Goal: Task Accomplishment & Management: Use online tool/utility

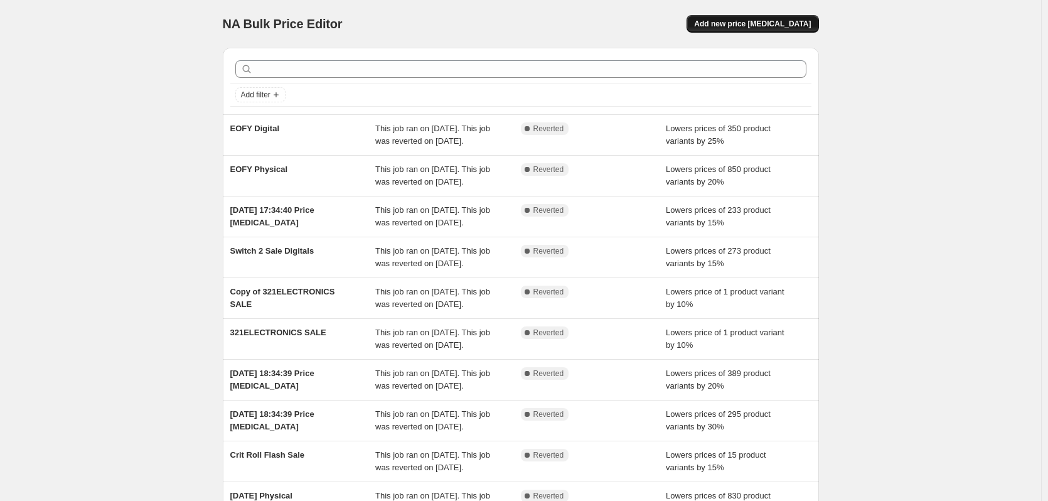
click at [773, 27] on span "Add new price [MEDICAL_DATA]" at bounding box center [752, 24] width 117 height 10
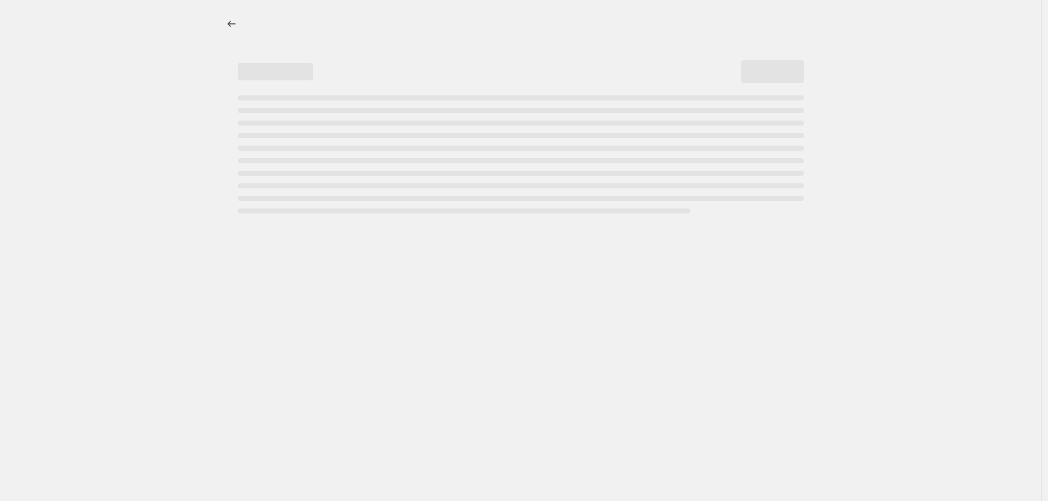
select select "percentage"
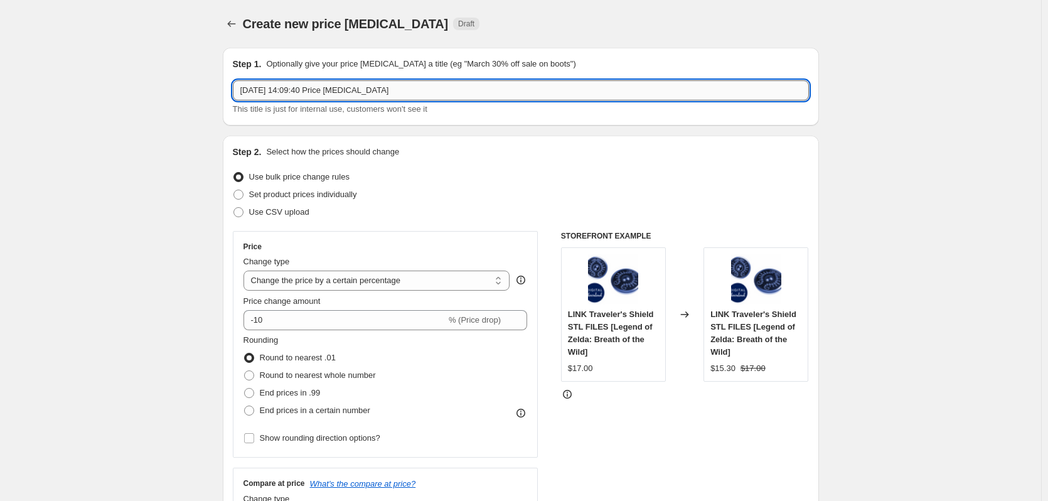
click at [413, 93] on input "[DATE] 14:09:40 Price [MEDICAL_DATA]" at bounding box center [521, 90] width 576 height 20
drag, startPoint x: 413, startPoint y: 93, endPoint x: 307, endPoint y: 95, distance: 106.1
click at [307, 95] on input "[DATE] 14:09:40 Price [MEDICAL_DATA]" at bounding box center [521, 90] width 576 height 20
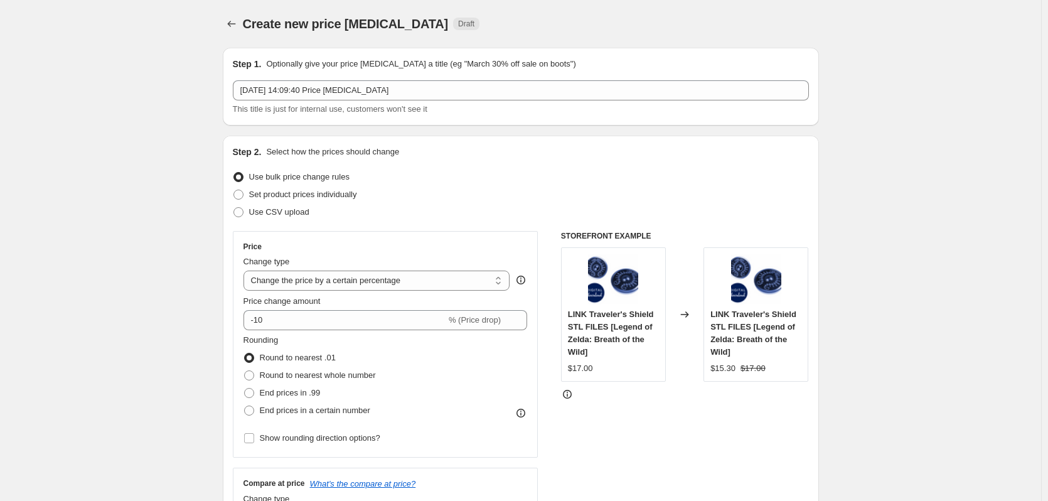
click at [429, 74] on div "Step 1. Optionally give your price [MEDICAL_DATA] a title (eg "March 30% off sa…" at bounding box center [521, 87] width 576 height 58
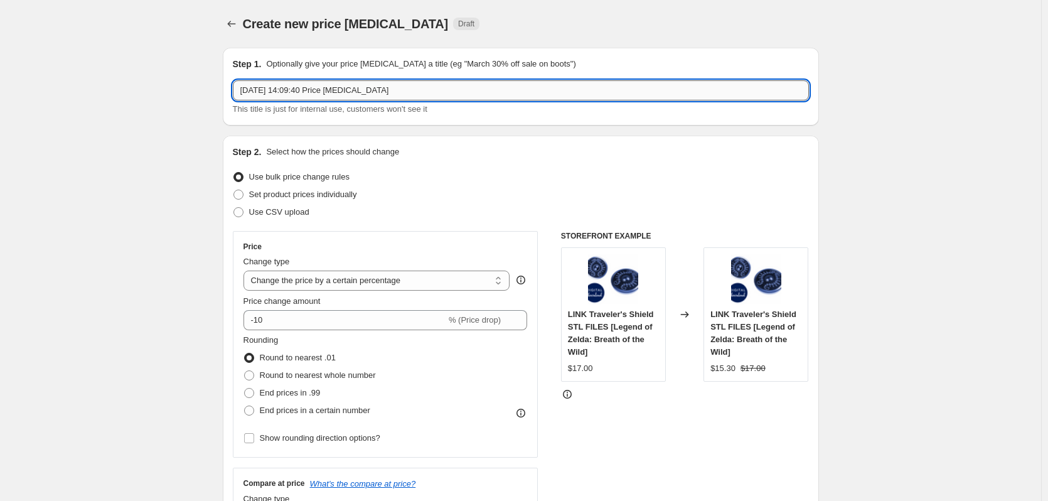
click at [427, 85] on input "[DATE] 14:09:40 Price [MEDICAL_DATA]" at bounding box center [521, 90] width 576 height 20
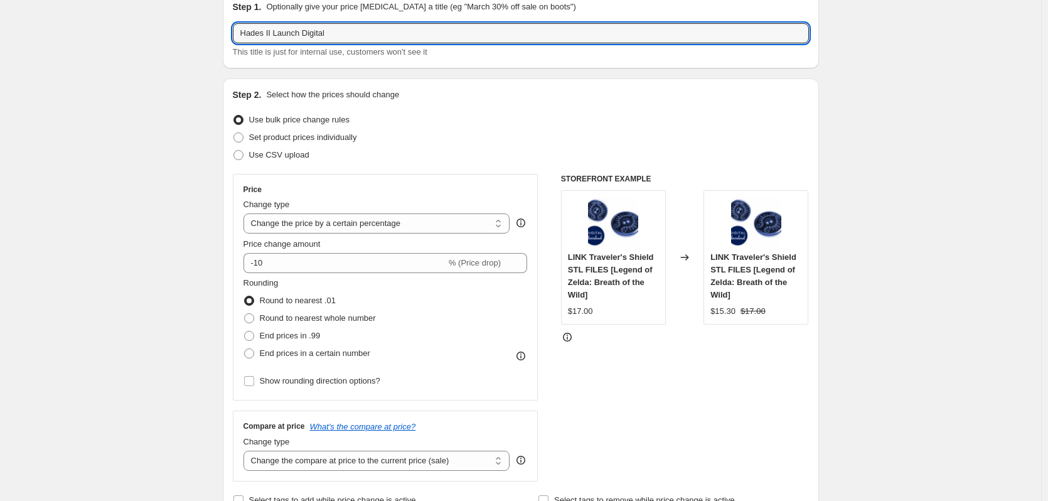
scroll to position [126, 0]
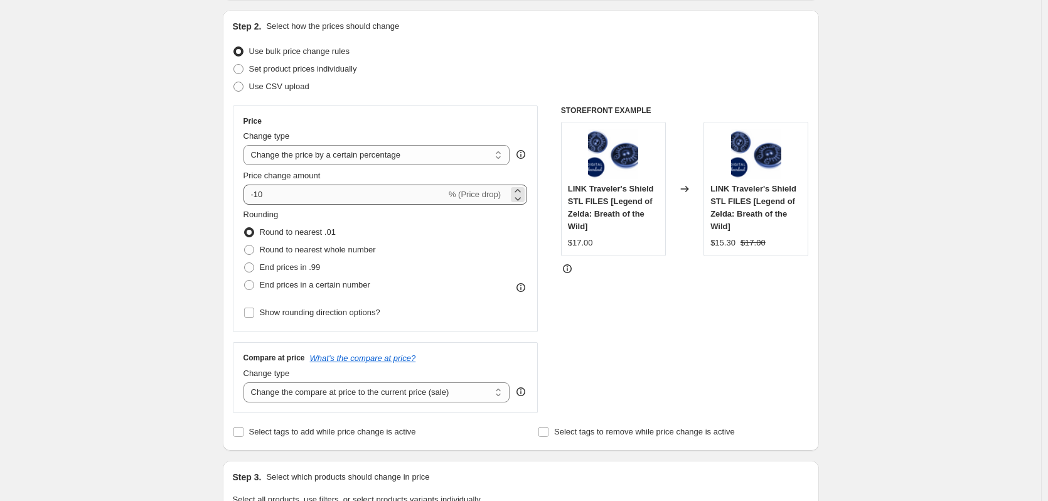
type input "Hades II Launch Digital"
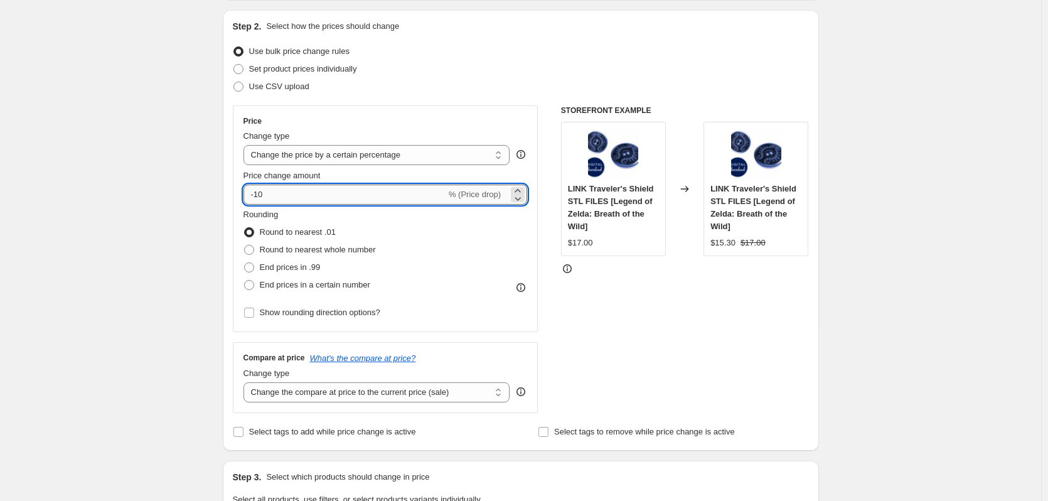
click at [339, 201] on input "-10" at bounding box center [345, 195] width 203 height 20
type input "-1"
type input "-20"
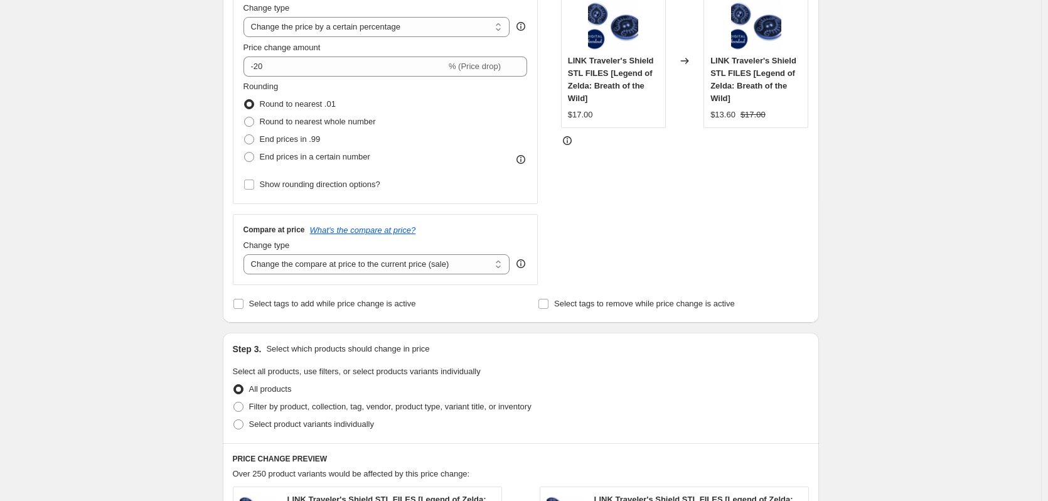
scroll to position [377, 0]
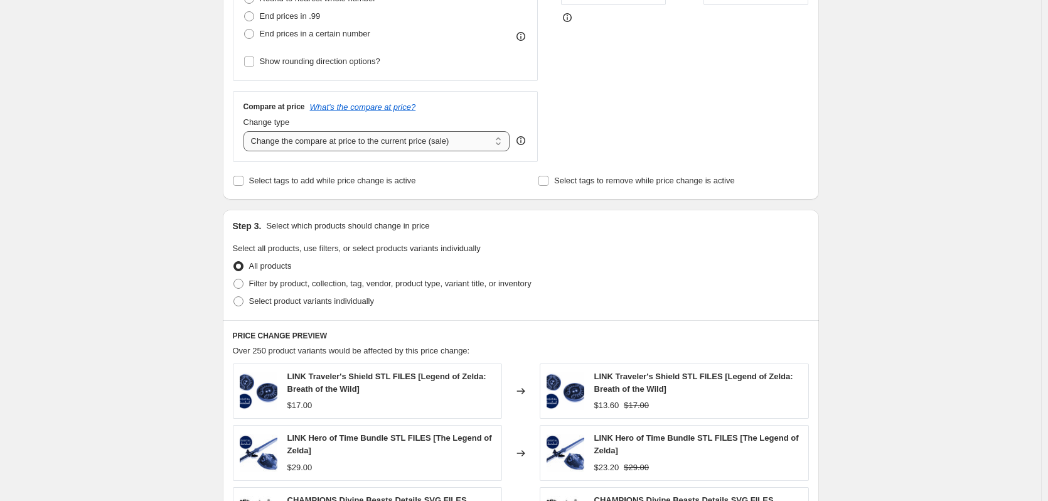
click at [362, 136] on select "Change the compare at price to the current price (sale) Change the compare at p…" at bounding box center [377, 141] width 267 height 20
click at [221, 152] on div "Step 1. Optionally give your price [MEDICAL_DATA] a title (eg "March 30% off sa…" at bounding box center [516, 274] width 606 height 1227
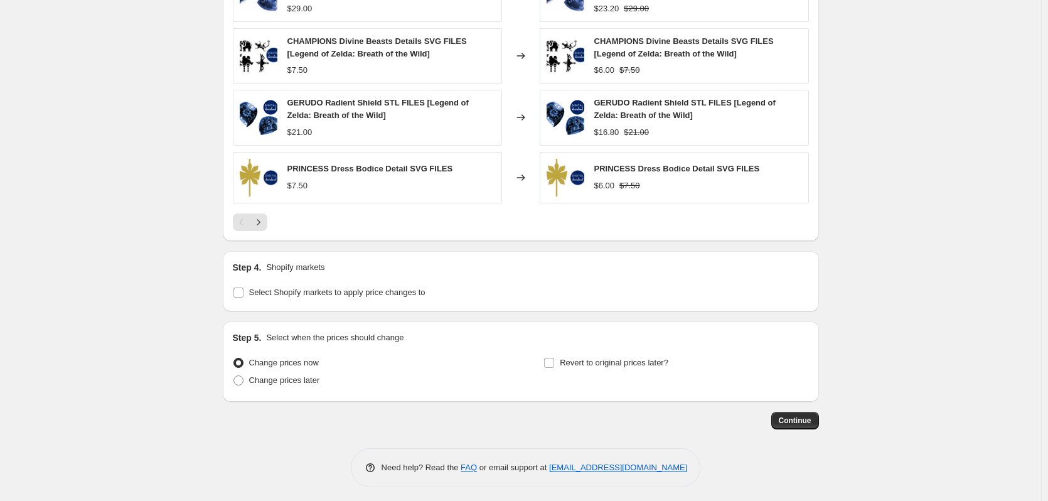
scroll to position [841, 0]
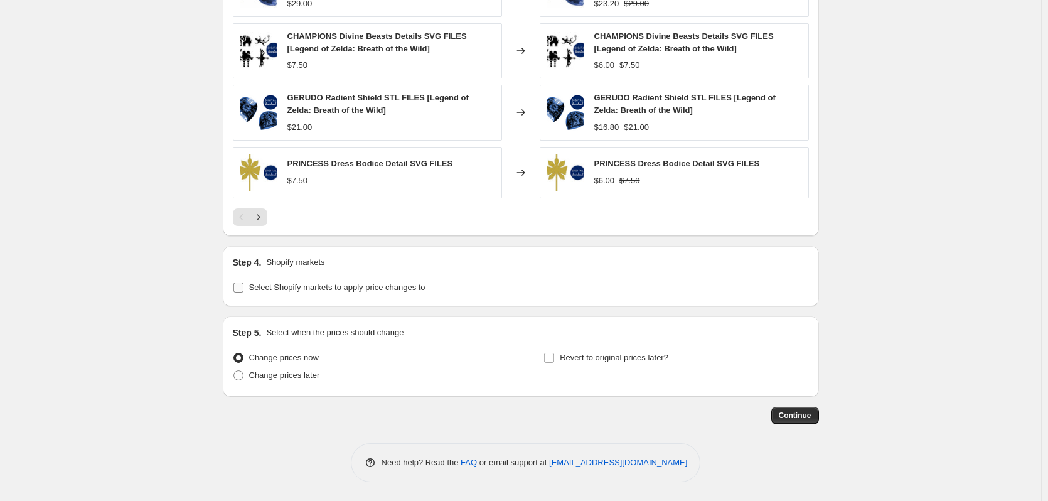
click at [336, 289] on span "Select Shopify markets to apply price changes to" at bounding box center [337, 286] width 176 height 9
click at [244, 289] on input "Select Shopify markets to apply price changes to" at bounding box center [238, 287] width 10 height 10
checkbox input "true"
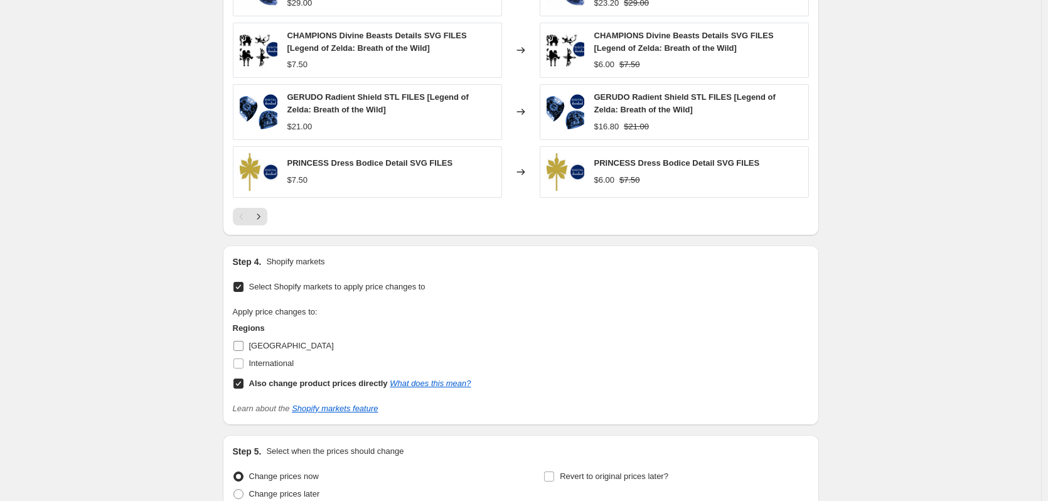
click at [255, 345] on span "[GEOGRAPHIC_DATA]" at bounding box center [291, 345] width 85 height 9
click at [244, 345] on input "[GEOGRAPHIC_DATA]" at bounding box center [238, 346] width 10 height 10
checkbox input "true"
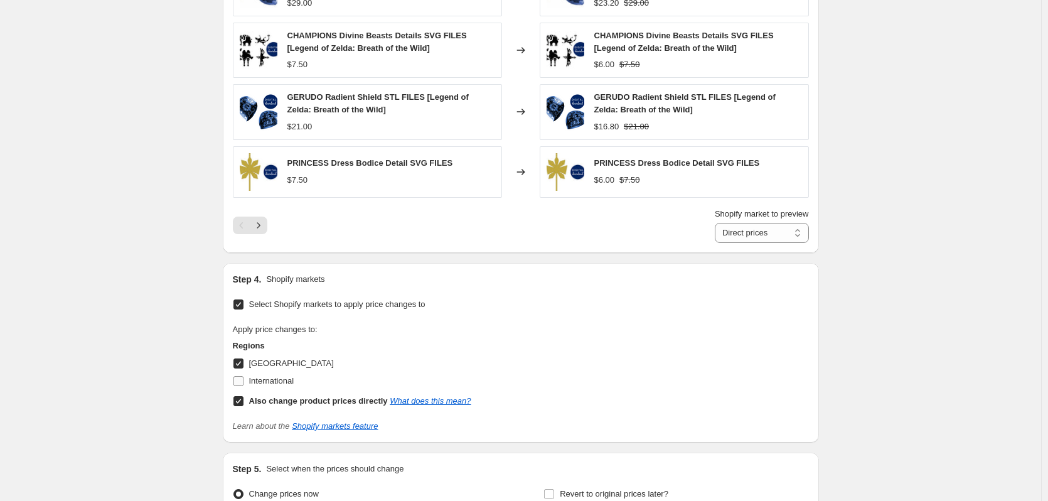
click at [256, 378] on span "International" at bounding box center [271, 380] width 45 height 9
click at [244, 378] on input "International" at bounding box center [238, 381] width 10 height 10
checkbox input "true"
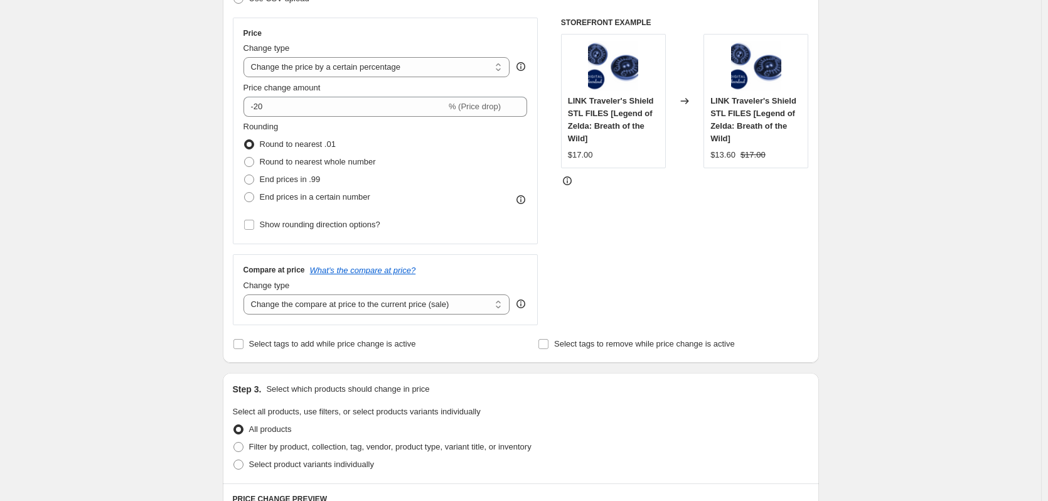
scroll to position [151, 0]
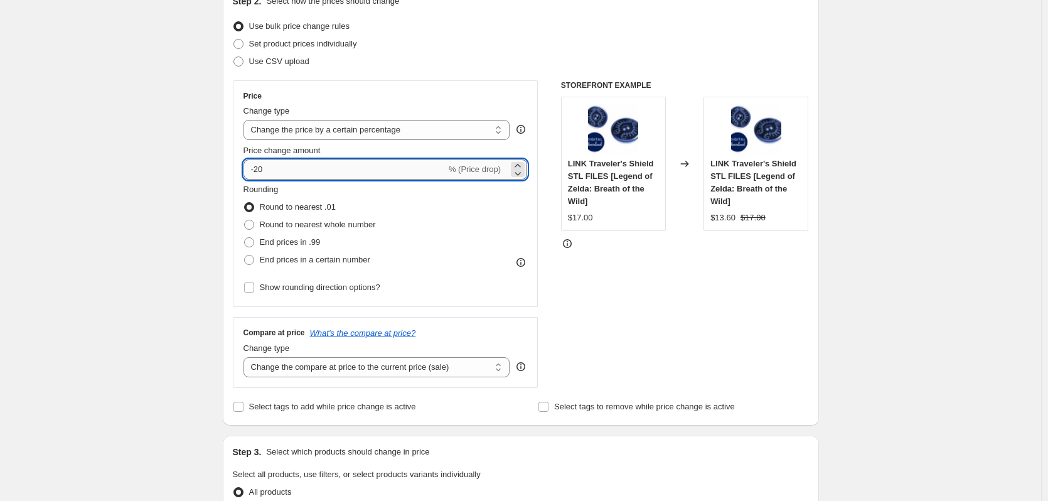
click at [370, 171] on input "-20" at bounding box center [345, 169] width 203 height 20
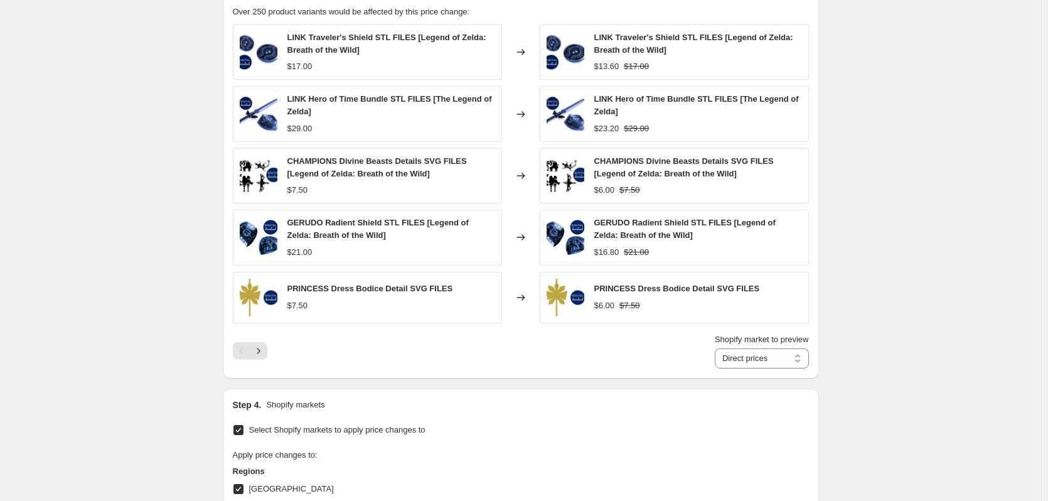
scroll to position [978, 0]
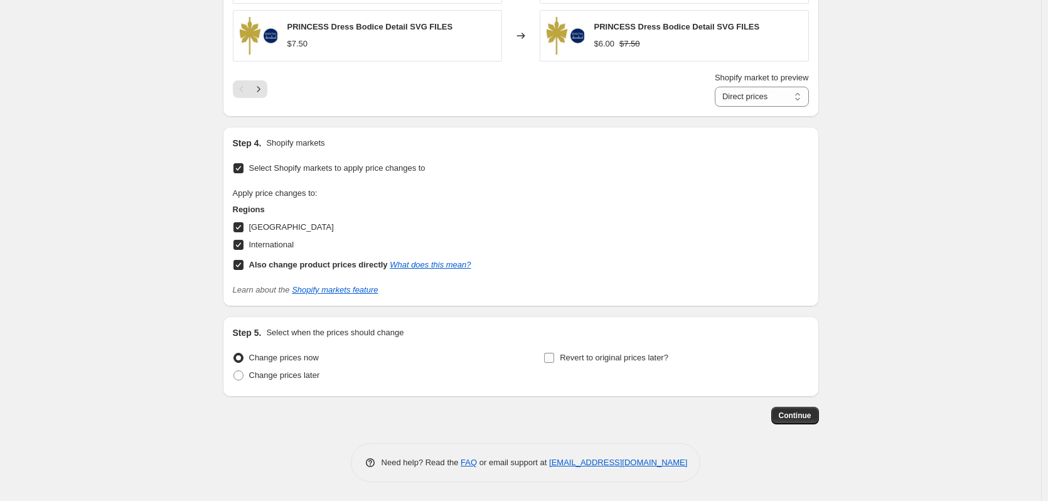
type input "-25"
click at [606, 358] on span "Revert to original prices later?" at bounding box center [614, 357] width 109 height 9
click at [554, 358] on input "Revert to original prices later?" at bounding box center [549, 358] width 10 height 10
checkbox input "true"
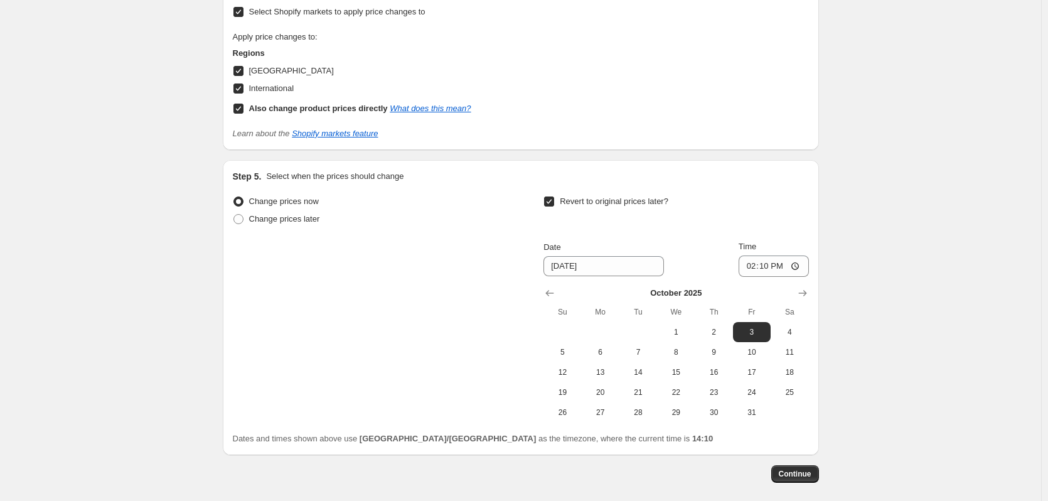
scroll to position [1193, 0]
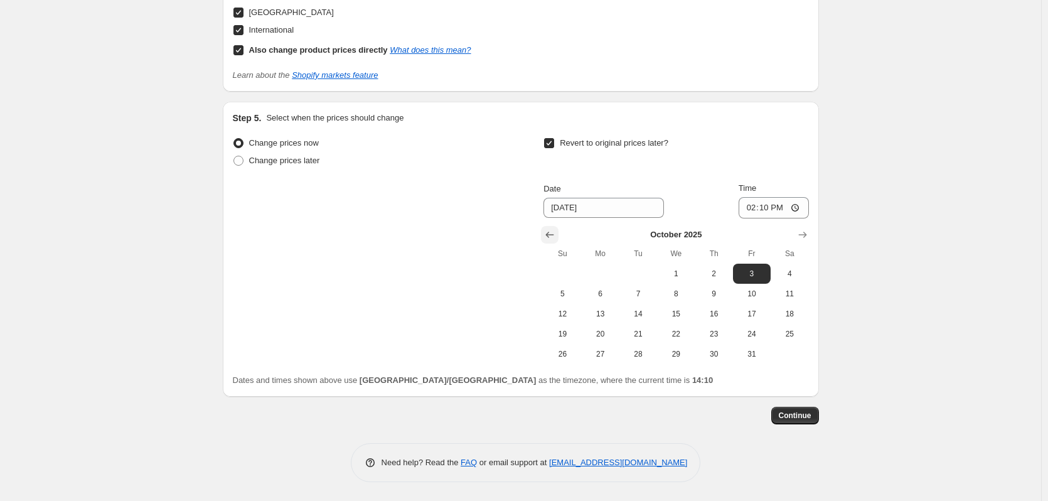
click at [553, 232] on icon "Show previous month, September 2025" at bounding box center [550, 234] width 13 height 13
click at [595, 358] on span "29" at bounding box center [601, 354] width 28 height 10
type input "[DATE]"
click at [803, 420] on span "Continue" at bounding box center [795, 415] width 33 height 10
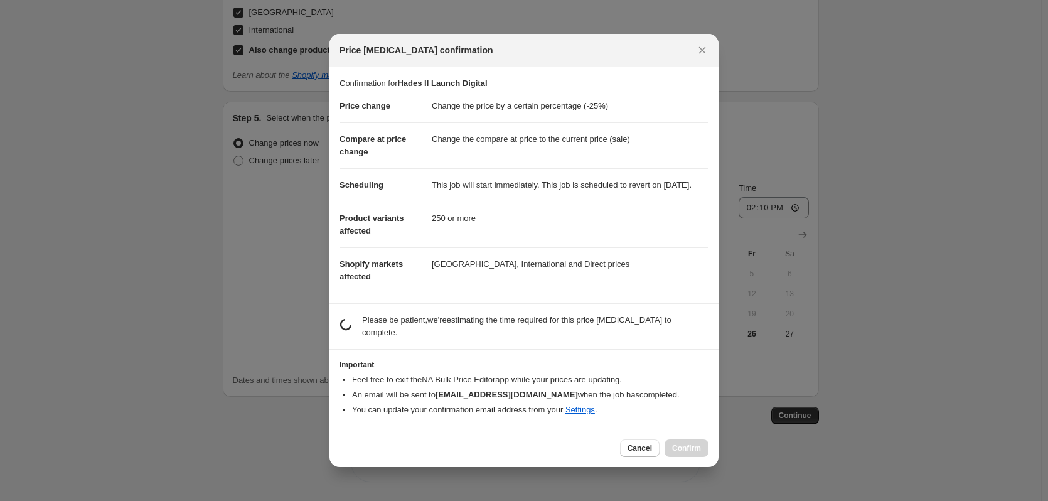
scroll to position [0, 0]
click at [640, 449] on span "Cancel" at bounding box center [640, 448] width 24 height 10
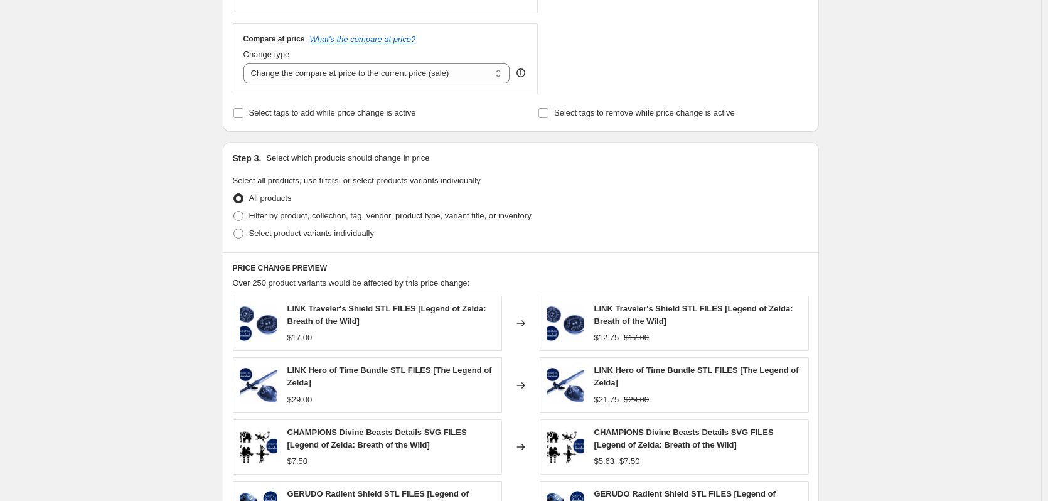
scroll to position [439, 0]
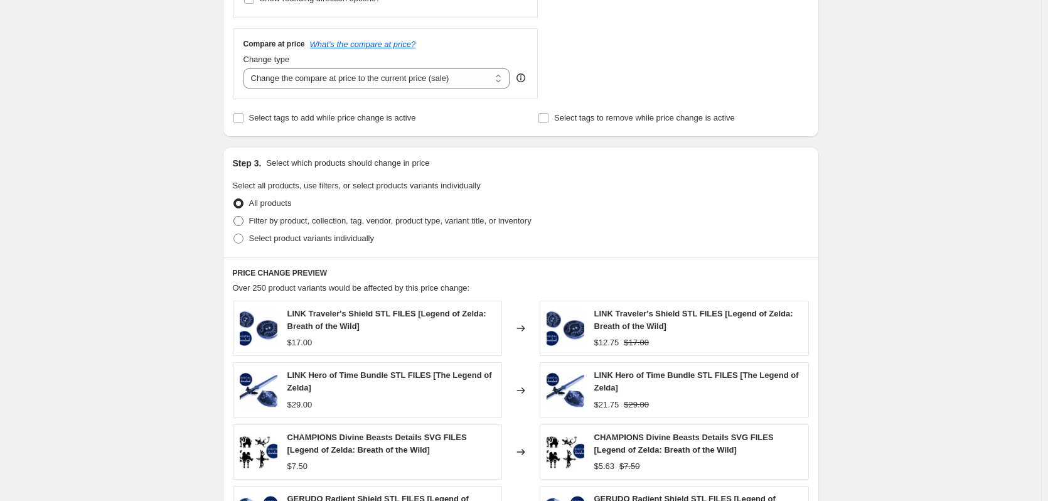
click at [287, 220] on span "Filter by product, collection, tag, vendor, product type, variant title, or inv…" at bounding box center [390, 220] width 282 height 9
click at [234, 217] on input "Filter by product, collection, tag, vendor, product type, variant title, or inv…" at bounding box center [233, 216] width 1 height 1
radio input "true"
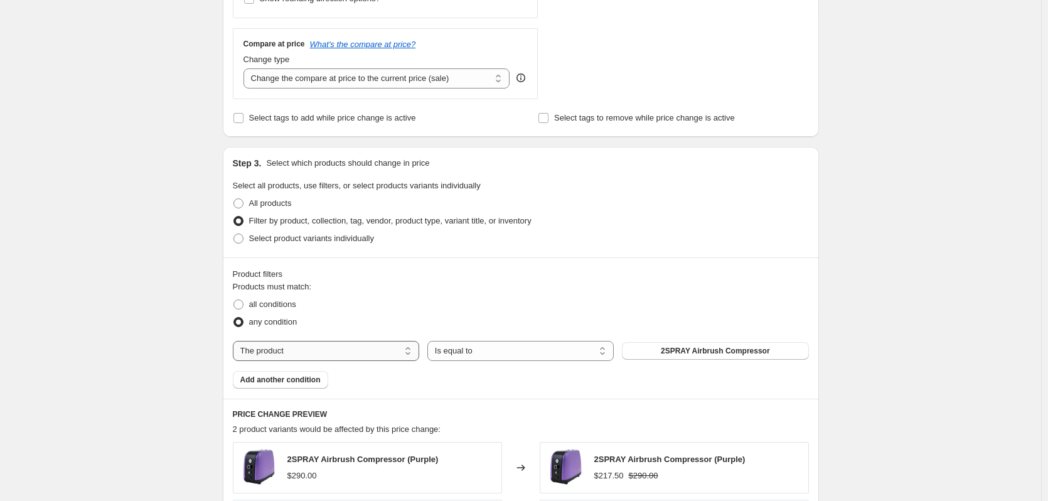
click at [401, 348] on select "The product The product's collection The product's tag The product's vendor The…" at bounding box center [326, 351] width 186 height 20
select select "collection"
click at [499, 348] on select "Is equal to Is not equal to" at bounding box center [520, 351] width 186 height 20
click at [684, 356] on button "3D Printer Filament" at bounding box center [715, 351] width 186 height 18
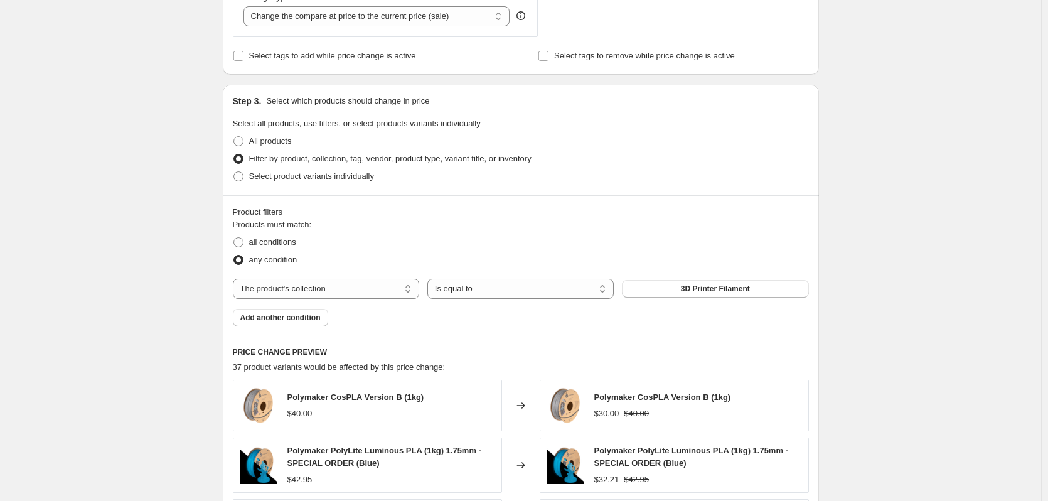
scroll to position [502, 0]
click at [654, 284] on button "3D Printer Filament" at bounding box center [715, 288] width 186 height 18
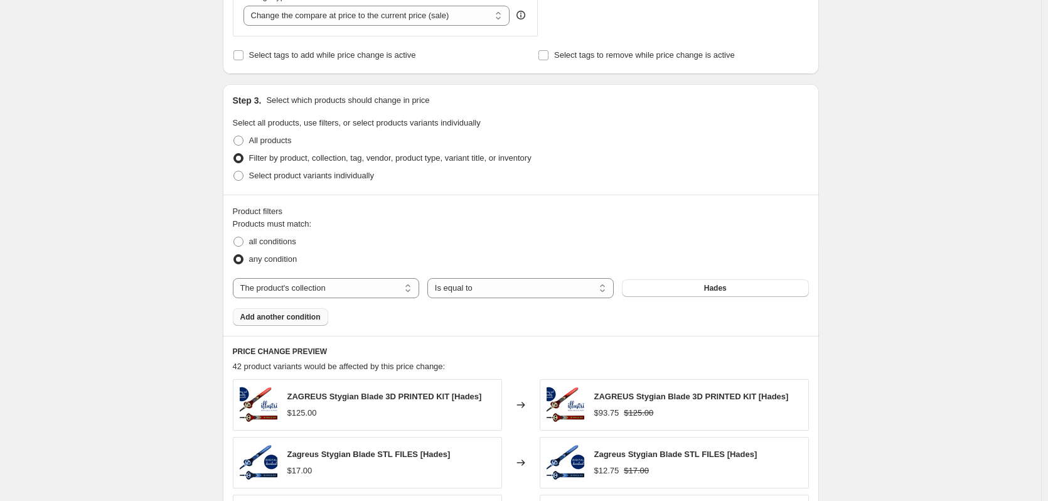
click at [297, 321] on span "Add another condition" at bounding box center [280, 317] width 80 height 10
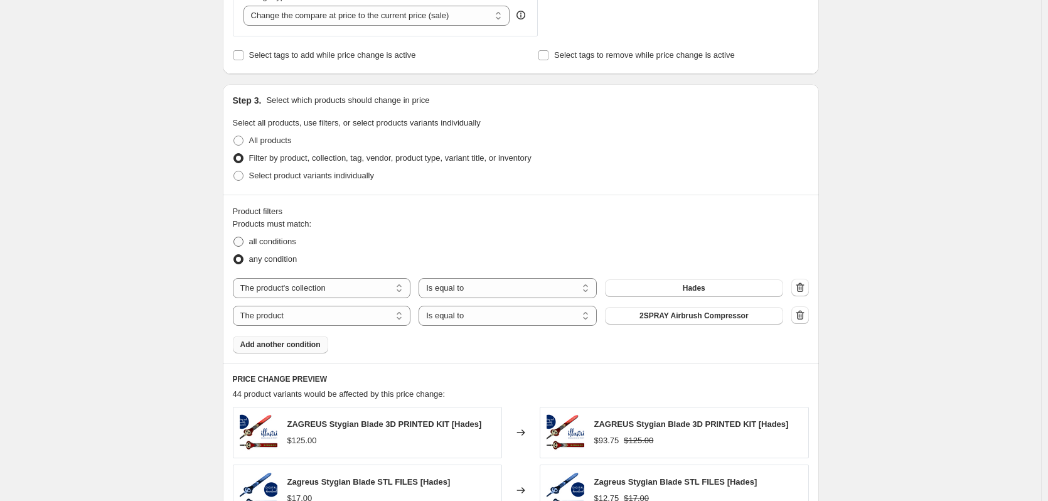
click at [273, 243] on span "all conditions" at bounding box center [272, 241] width 47 height 9
click at [234, 237] on input "all conditions" at bounding box center [233, 237] width 1 height 1
radio input "true"
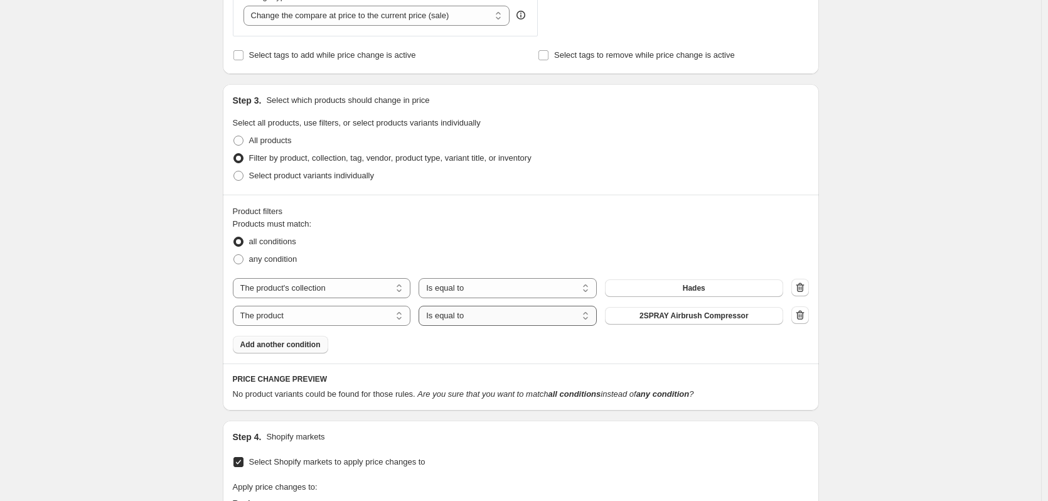
click at [496, 321] on select "Is equal to Is not equal to" at bounding box center [508, 316] width 178 height 20
click at [327, 316] on select "The product The product's collection The product's tag The product's vendor The…" at bounding box center [322, 316] width 178 height 20
select select "collection"
click at [687, 314] on span "3D Printer Filament" at bounding box center [694, 316] width 69 height 10
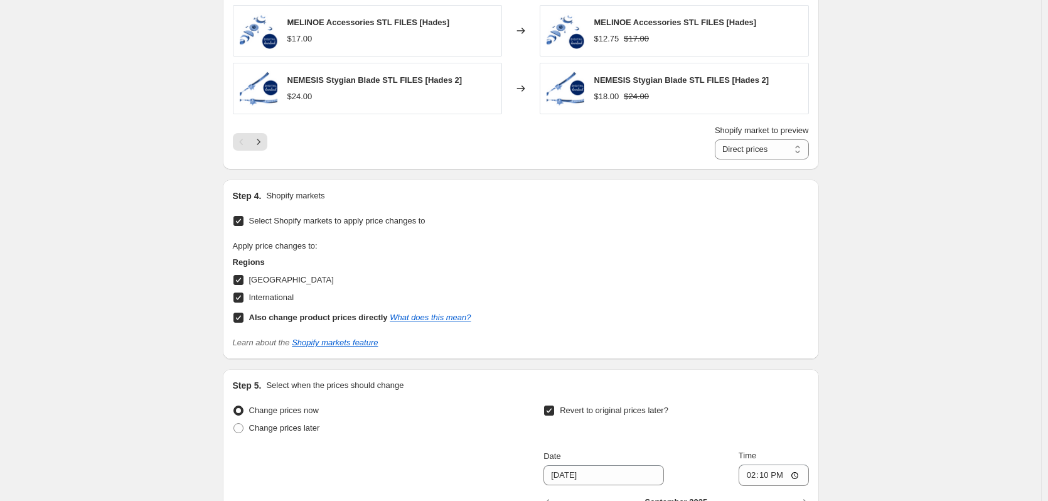
scroll to position [1345, 0]
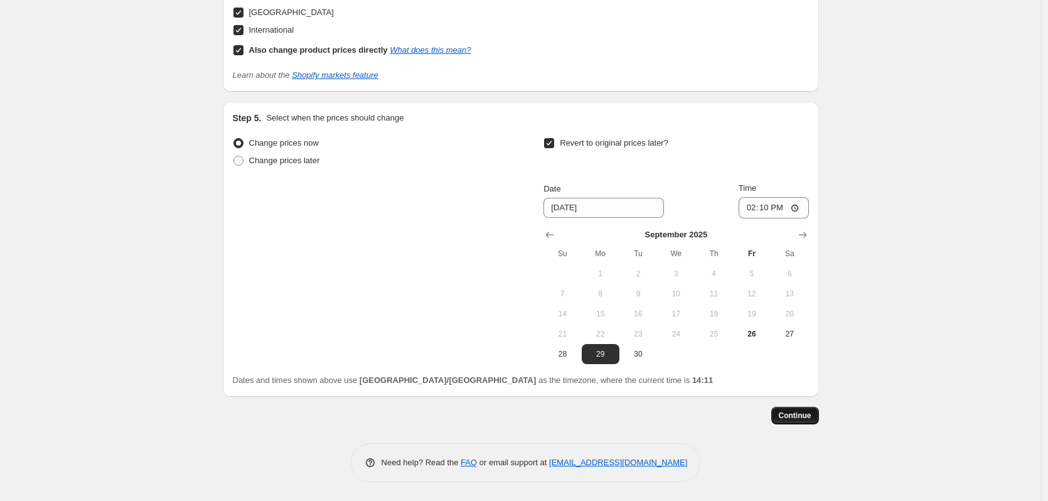
click at [804, 409] on button "Continue" at bounding box center [795, 416] width 48 height 18
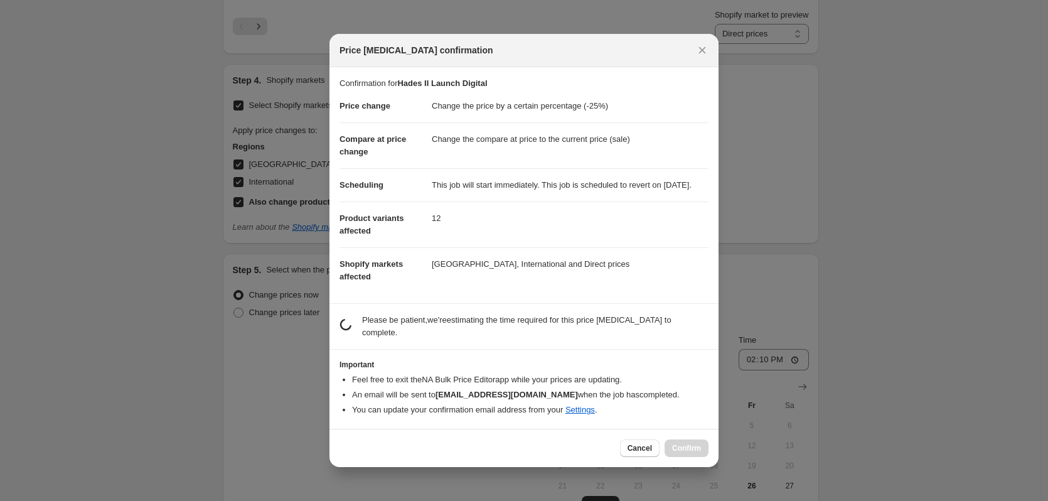
scroll to position [0, 0]
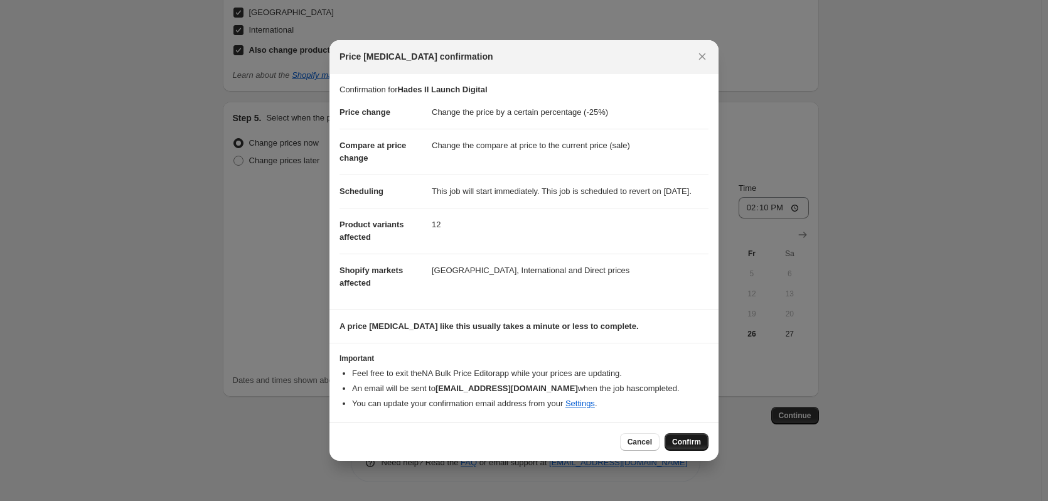
click at [678, 444] on span "Confirm" at bounding box center [686, 442] width 29 height 10
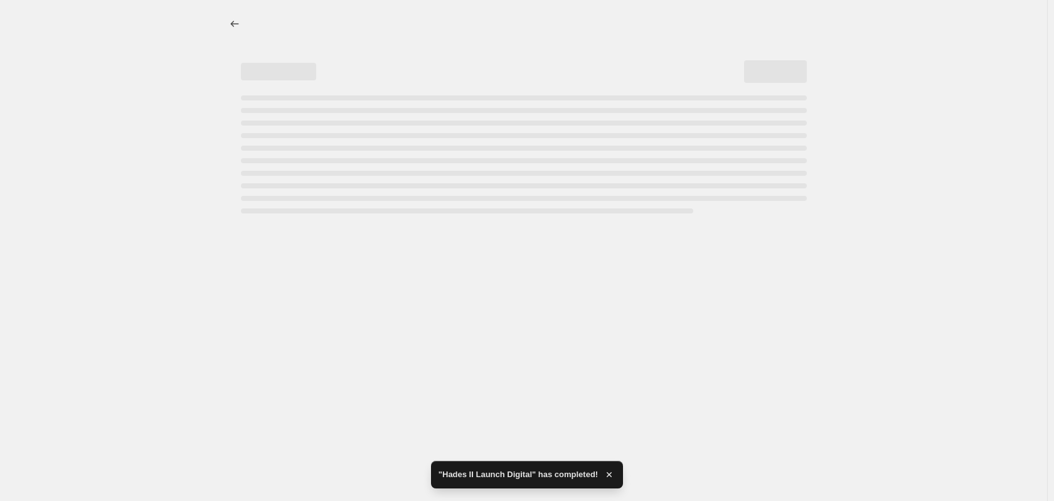
select select "percentage"
select select "collection"
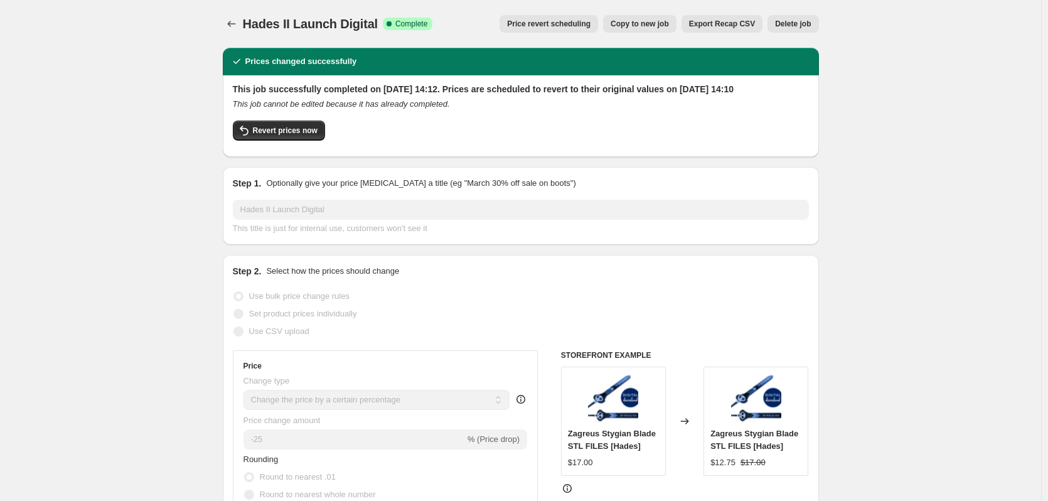
click at [646, 27] on span "Copy to new job" at bounding box center [640, 24] width 58 height 10
select select "percentage"
select select "collection"
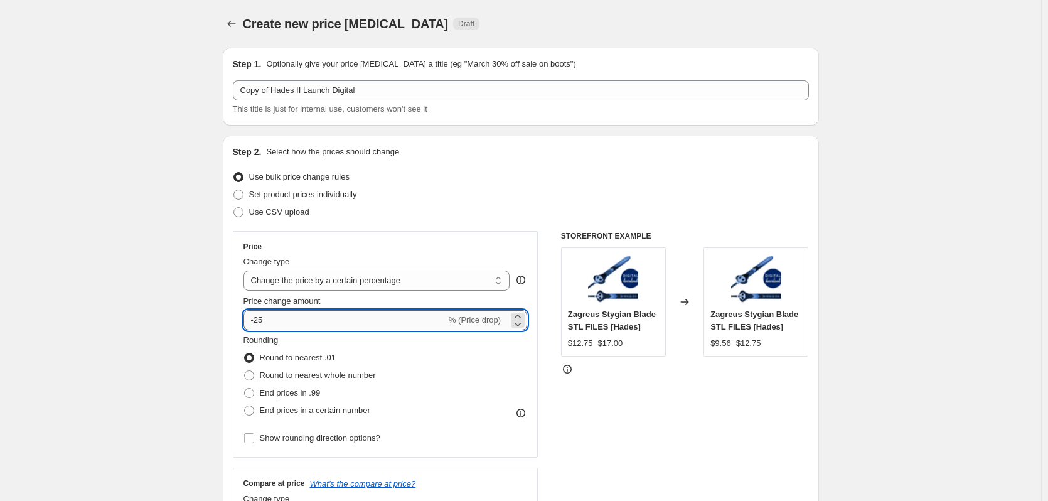
click at [268, 324] on input "-25" at bounding box center [345, 320] width 203 height 20
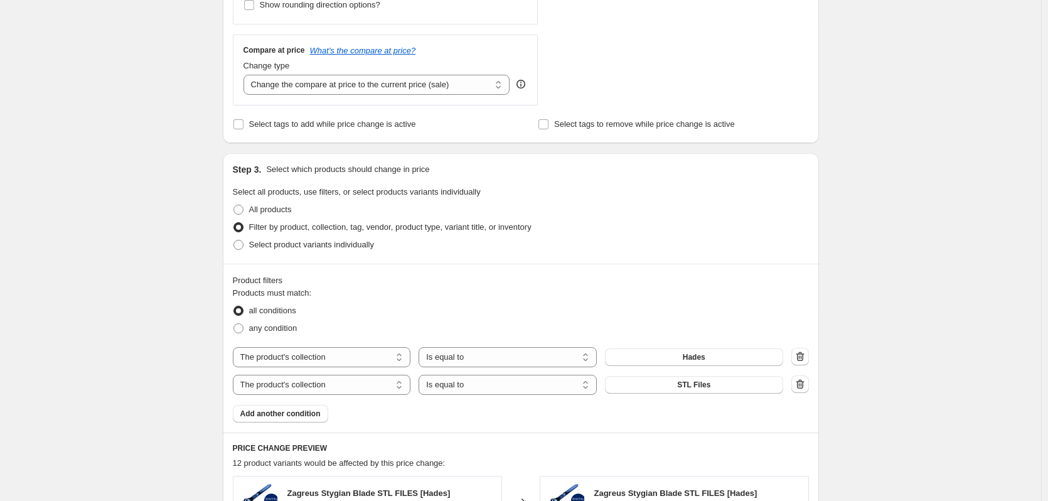
scroll to position [502, 0]
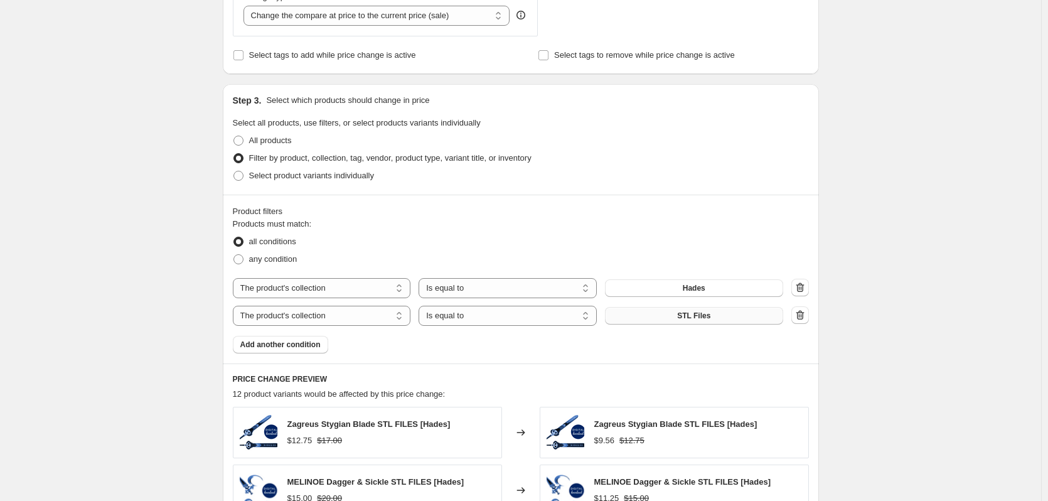
type input "-20"
click at [644, 318] on button "STL Files" at bounding box center [694, 316] width 178 height 18
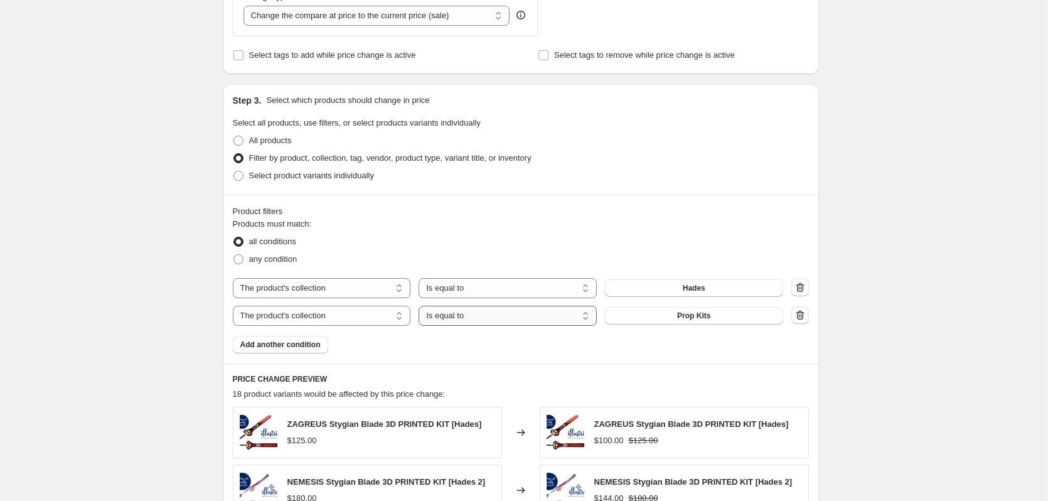
click at [583, 319] on select "Is equal to Is not equal to" at bounding box center [508, 316] width 178 height 20
select select "not_equal"
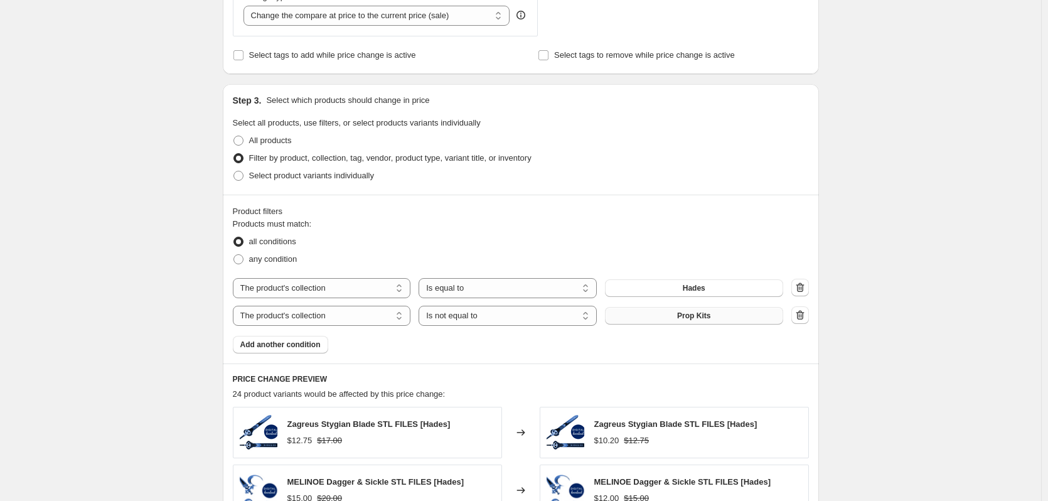
click at [663, 318] on button "Prop Kits" at bounding box center [694, 316] width 178 height 18
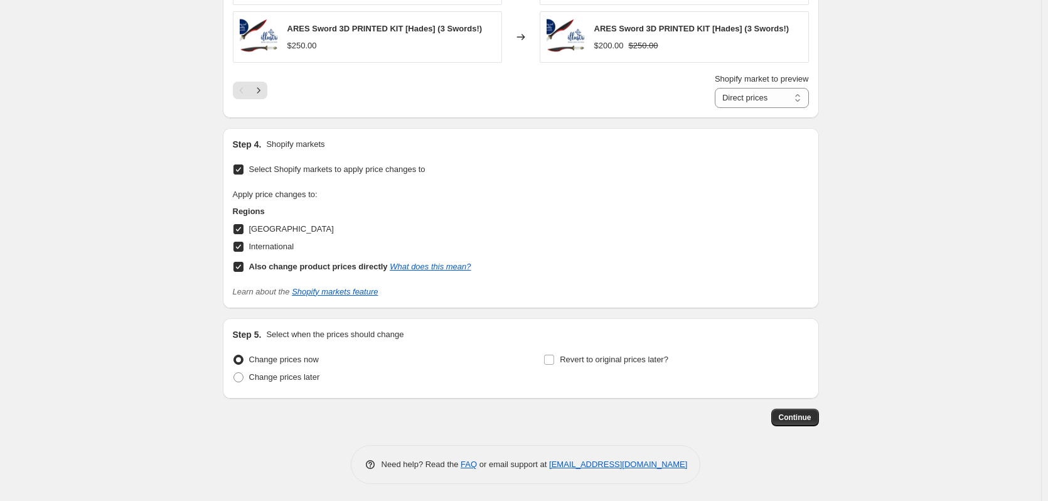
scroll to position [1135, 0]
click at [579, 358] on span "Revert to original prices later?" at bounding box center [614, 357] width 109 height 9
click at [554, 358] on input "Revert to original prices later?" at bounding box center [549, 358] width 10 height 10
checkbox input "true"
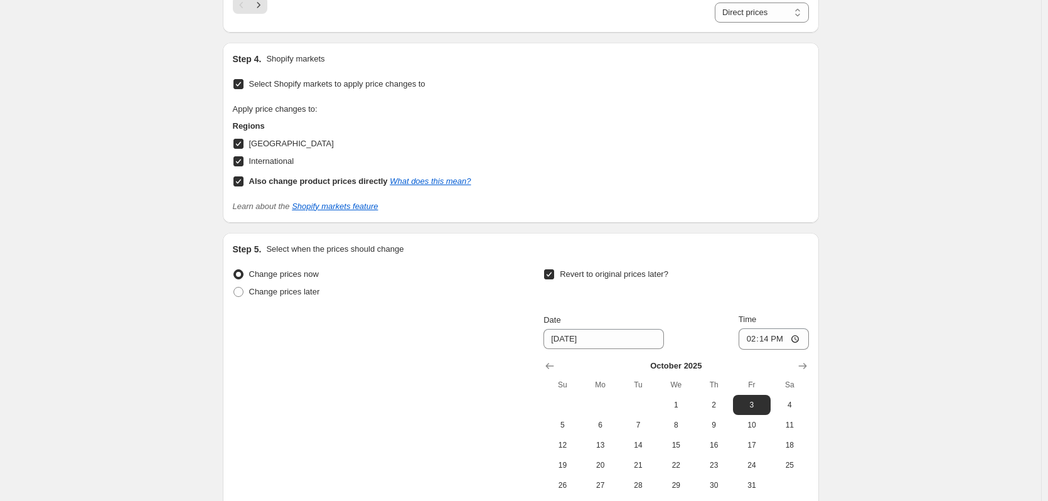
scroll to position [1349, 0]
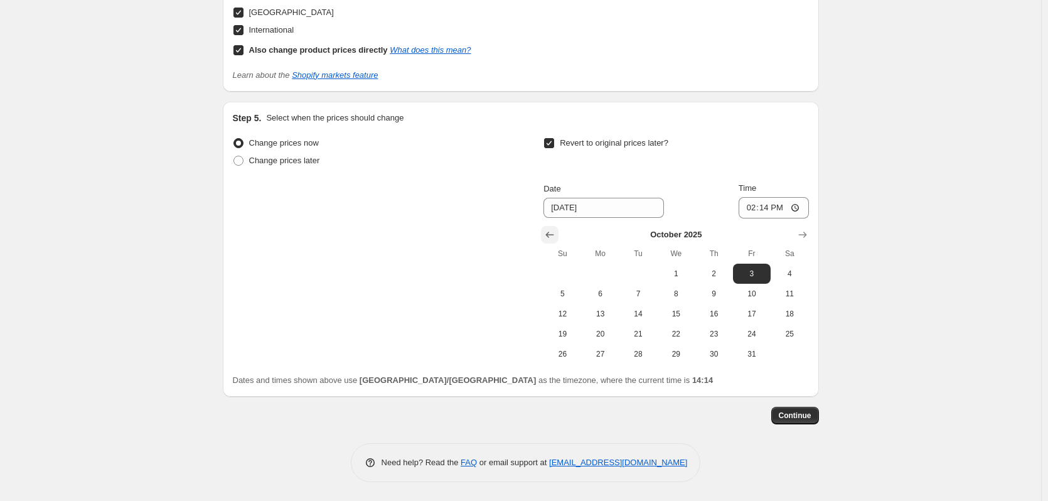
click at [547, 235] on icon "Show previous month, September 2025" at bounding box center [550, 234] width 13 height 13
click at [614, 358] on span "29" at bounding box center [601, 354] width 28 height 10
type input "[DATE]"
click at [808, 411] on span "Continue" at bounding box center [795, 415] width 33 height 10
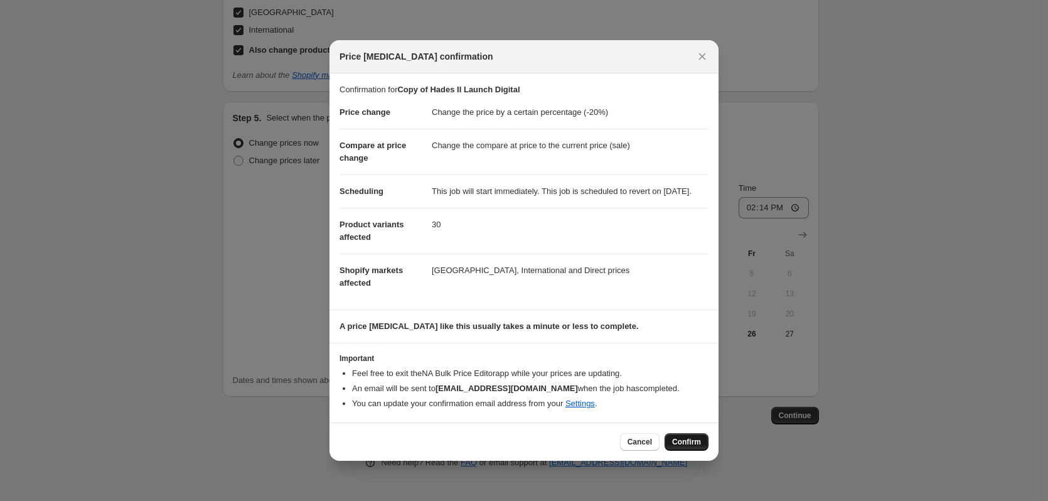
click at [688, 447] on span "Confirm" at bounding box center [686, 442] width 29 height 10
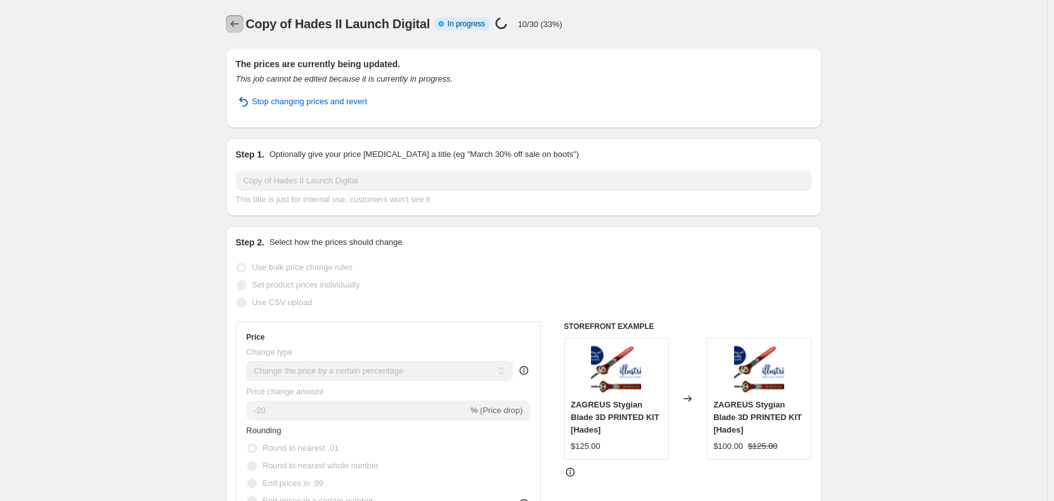
click at [237, 21] on icon "Price change jobs" at bounding box center [234, 24] width 13 height 13
